Goal: Information Seeking & Learning: Understand process/instructions

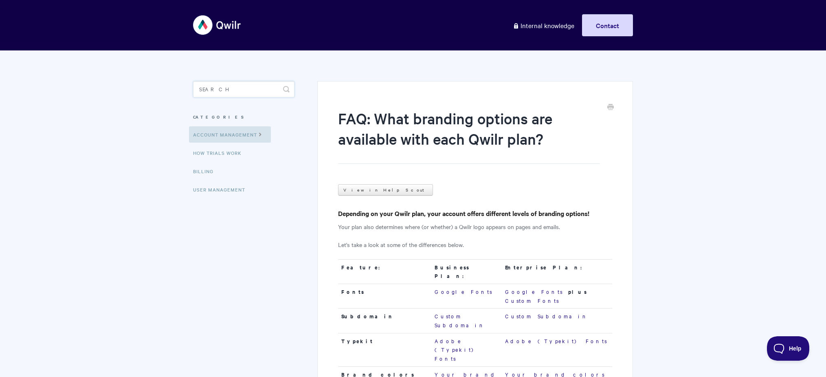
click at [251, 85] on input "Search" at bounding box center [243, 89] width 101 height 16
type input "cancel"
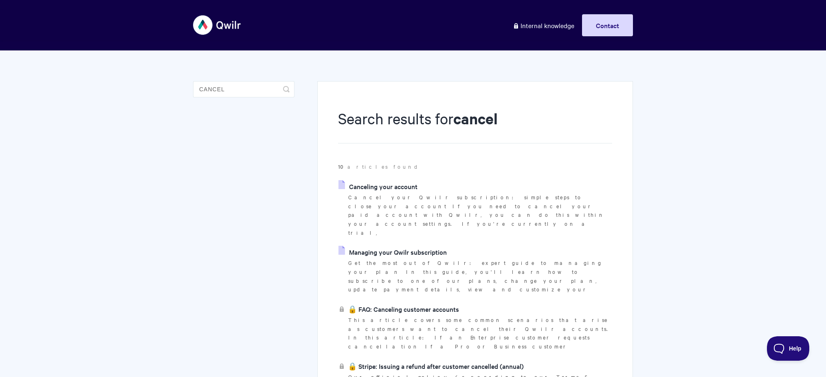
click at [390, 184] on link "Canceling your account" at bounding box center [377, 186] width 79 height 12
